Goal: Book appointment/travel/reservation

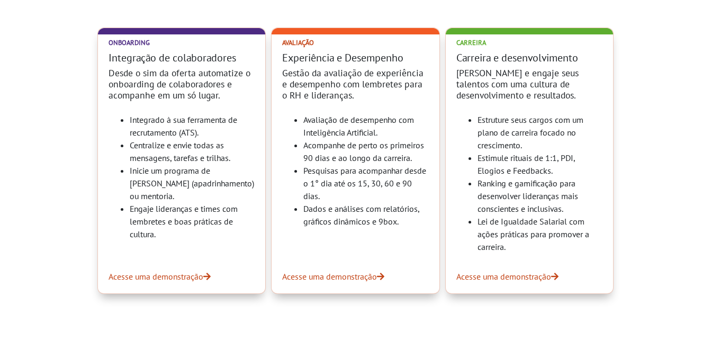
scroll to position [423, 0]
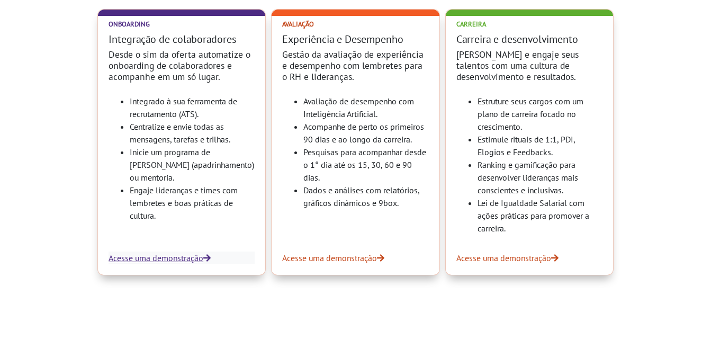
click at [189, 256] on link "Acesse uma demonstração" at bounding box center [181, 257] width 146 height 13
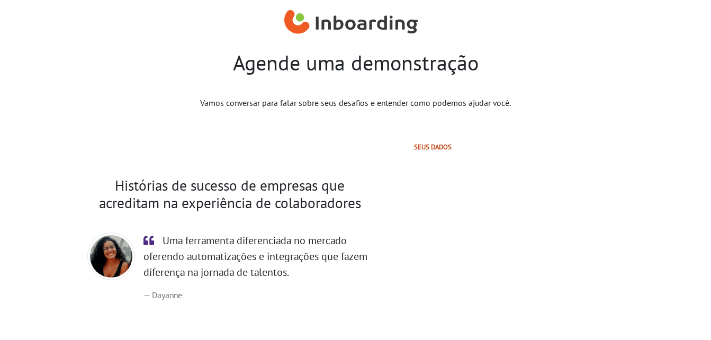
select select "BR"
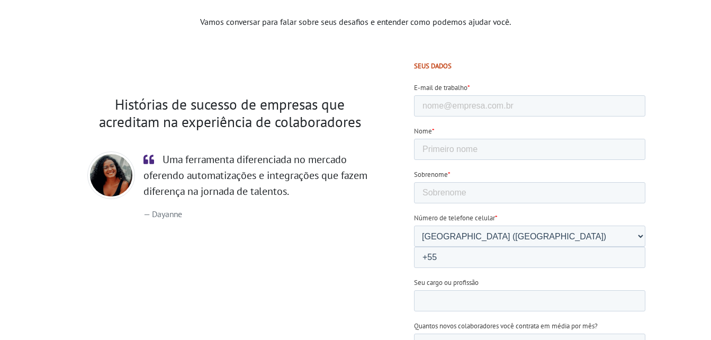
scroll to position [106, 0]
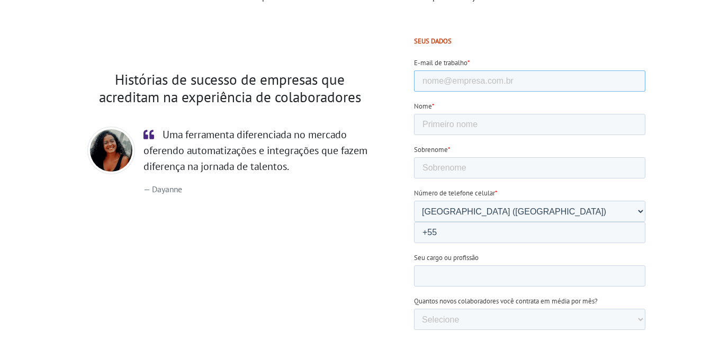
click at [481, 89] on input "E-mail de trabalho *" at bounding box center [528, 80] width 231 height 21
type input "[EMAIL_ADDRESS][DOMAIN_NAME]"
click at [468, 118] on input "Nome *" at bounding box center [528, 124] width 231 height 21
type input "Camila"
click at [557, 157] on input "Sobrenome *" at bounding box center [528, 167] width 231 height 21
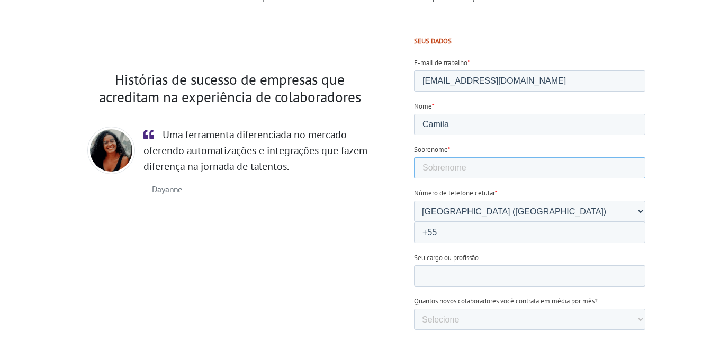
type input "Bovi"
click at [533, 222] on input "+55" at bounding box center [528, 232] width 231 height 21
type input "[PHONE_NUMBER]"
click at [518, 265] on input "Seu cargo ou profissão" at bounding box center [528, 275] width 231 height 21
type input "Analista de Recursos Humanos"
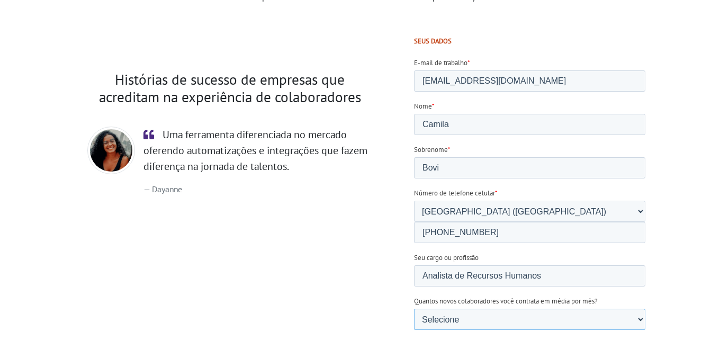
click at [502, 308] on select "Selecione 0-5 5-10 10-50 [PHONE_NUMBER]+" at bounding box center [528, 318] width 231 height 21
select select "10-50"
click at [413, 308] on select "Selecione 0-5 5-10 10-50 [PHONE_NUMBER]+" at bounding box center [528, 318] width 231 height 21
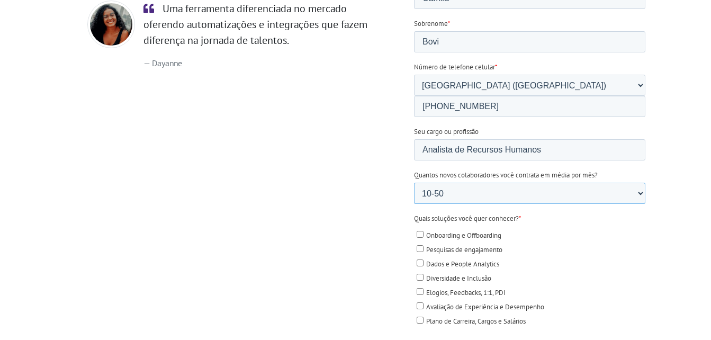
scroll to position [233, 0]
click at [422, 230] on input "Onboarding e Offboarding" at bounding box center [419, 233] width 7 height 7
checkbox input "true"
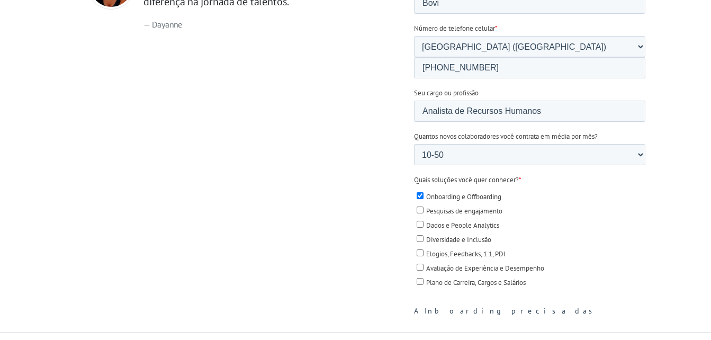
scroll to position [287, 0]
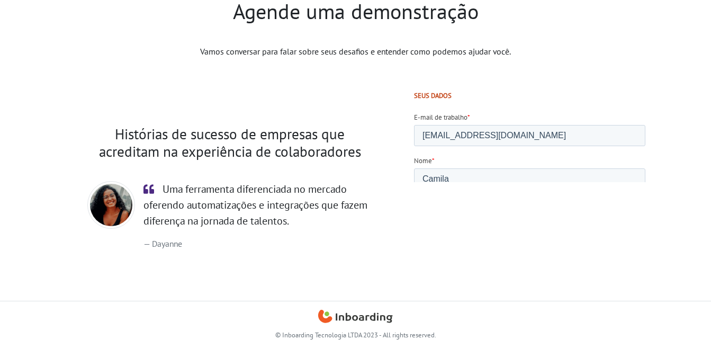
scroll to position [51, 0]
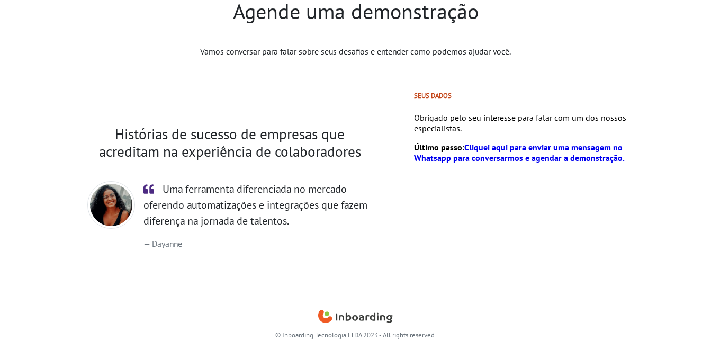
click at [501, 150] on link "Cliquei aqui para enviar uma mensagem no Whatsapp para conversarmos e agendar a…" at bounding box center [518, 152] width 210 height 21
